Goal: Check status: Check status

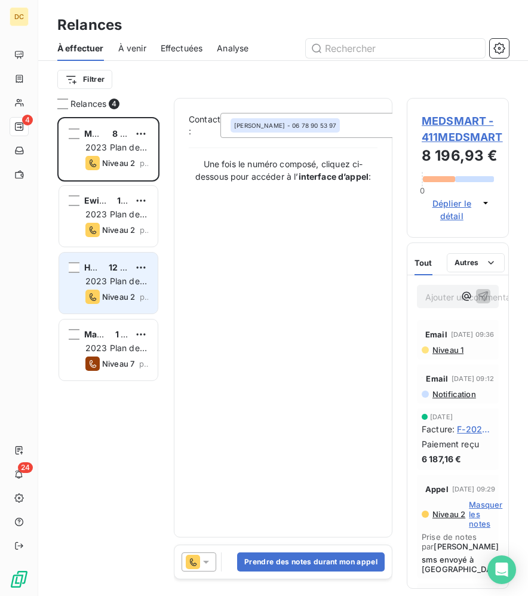
scroll to position [479, 102]
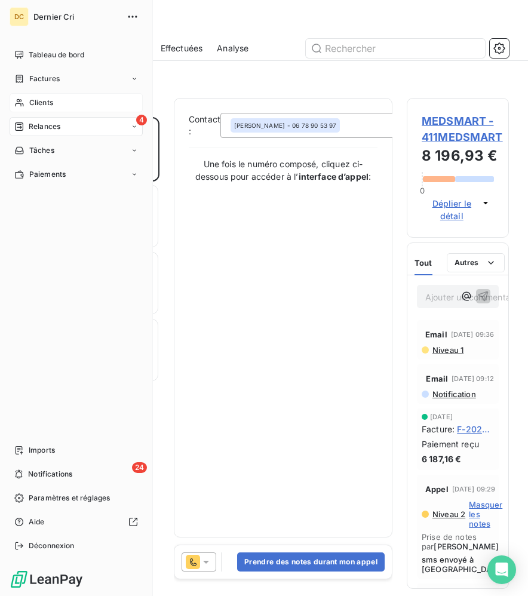
click at [29, 99] on span "Clients" at bounding box center [41, 102] width 24 height 11
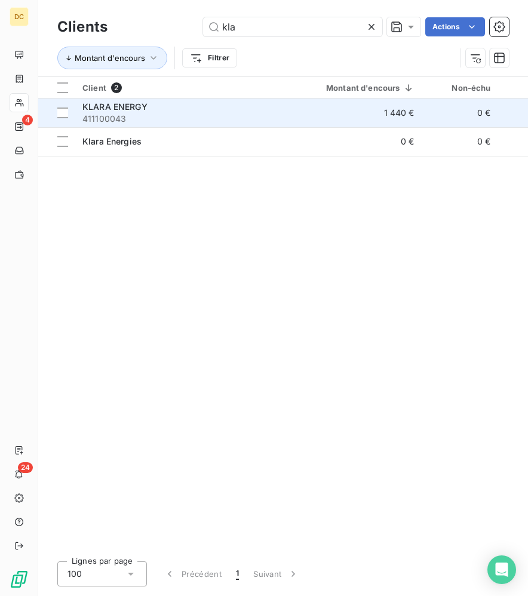
type input "kla"
click at [194, 116] on span "411100043" at bounding box center [189, 119] width 215 height 12
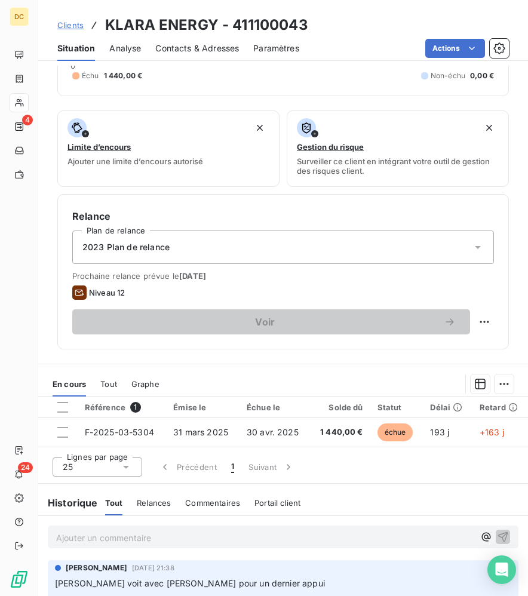
scroll to position [364, 0]
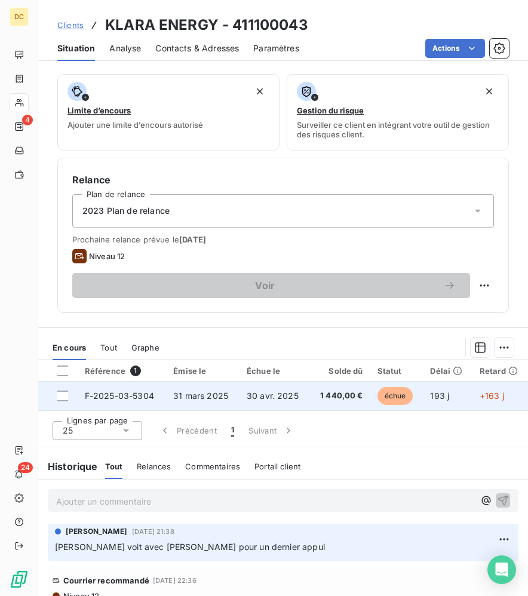
click at [192, 392] on span "31 mars 2025" at bounding box center [200, 396] width 55 height 10
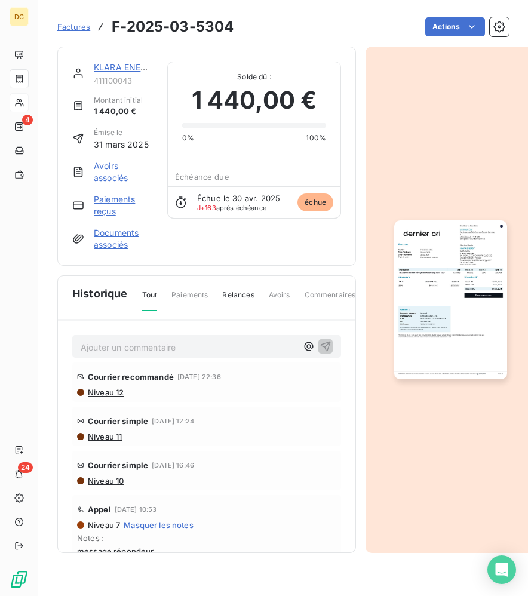
click at [465, 297] on img "button" at bounding box center [450, 299] width 112 height 159
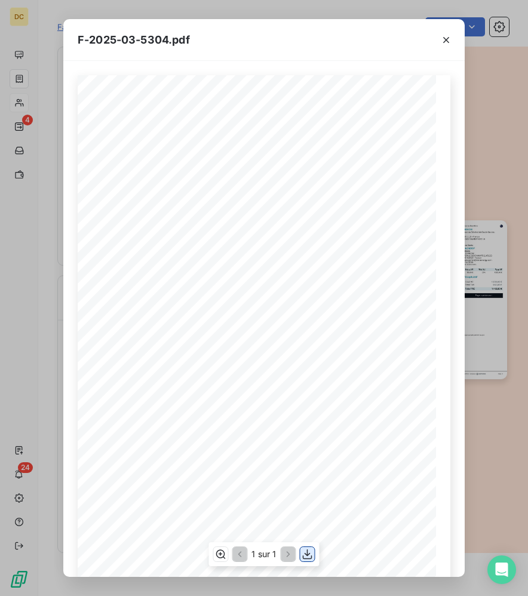
click at [308, 552] on icon "button" at bounding box center [308, 554] width 12 height 12
click at [447, 40] on icon "button" at bounding box center [446, 40] width 12 height 12
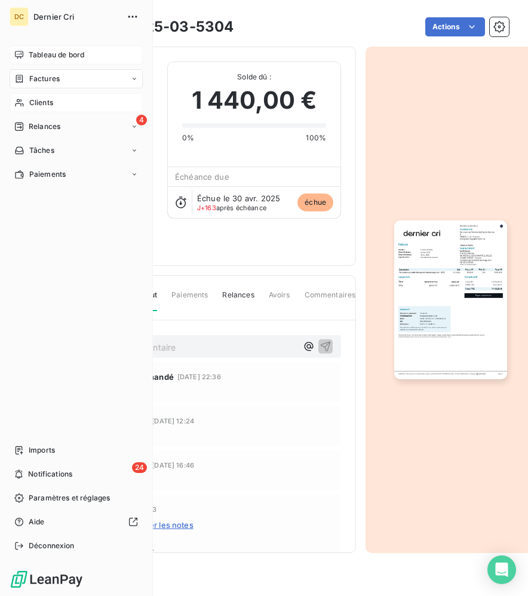
click at [25, 53] on div "Tableau de bord" at bounding box center [76, 54] width 133 height 19
